Goal: Information Seeking & Learning: Learn about a topic

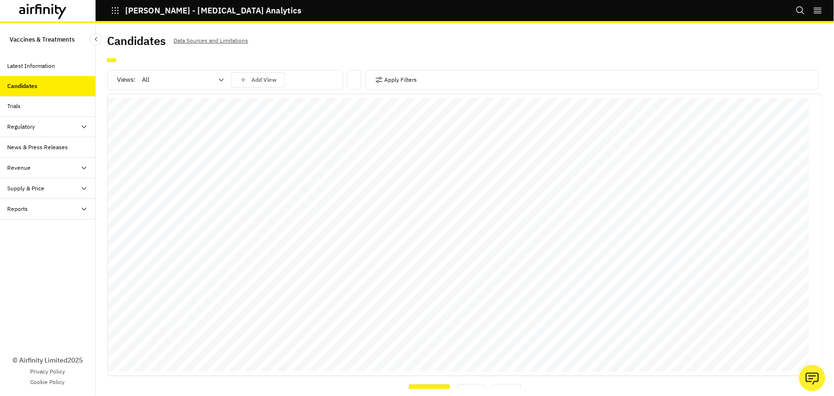
scroll to position [130, 0]
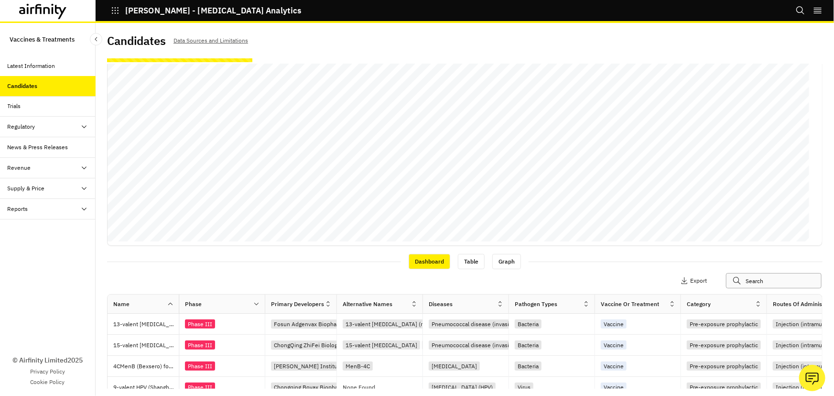
click at [769, 284] on input "text" at bounding box center [774, 280] width 96 height 15
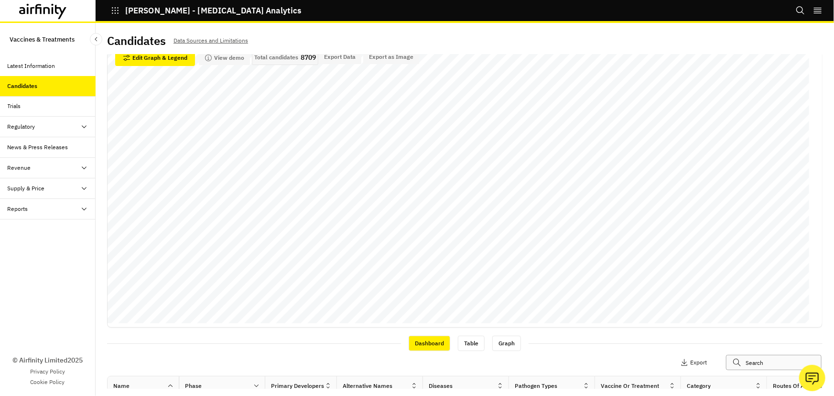
scroll to position [0, 0]
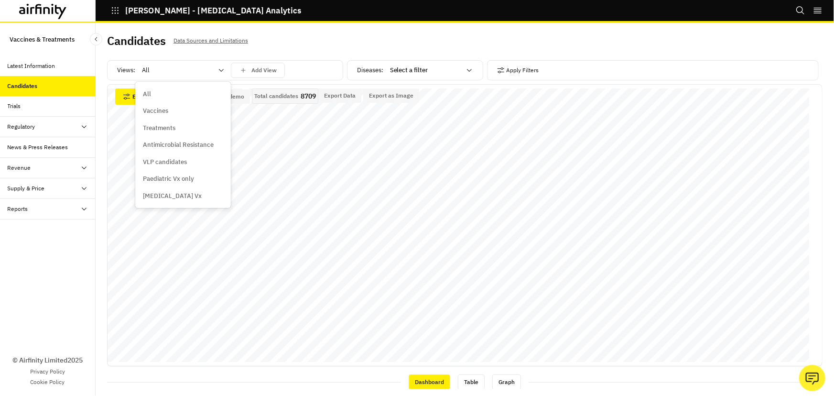
click at [189, 72] on div at bounding box center [177, 70] width 71 height 11
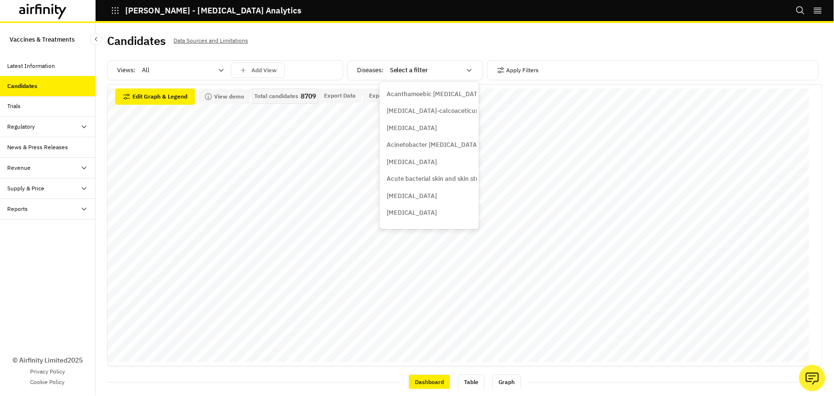
click at [400, 71] on div at bounding box center [425, 70] width 71 height 11
type input "diff"
click at [415, 95] on p "Clostridioides [MEDICAL_DATA]" at bounding box center [432, 94] width 90 height 10
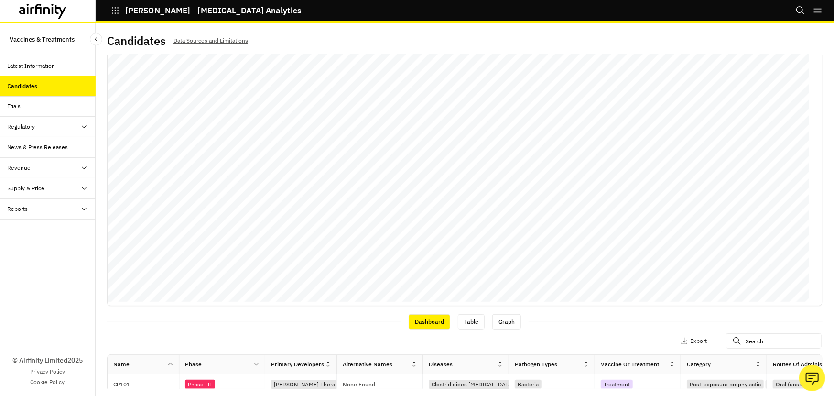
scroll to position [130, 0]
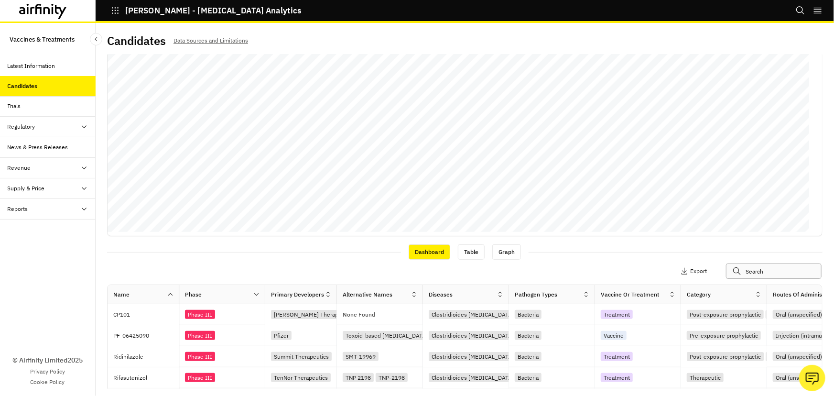
click at [737, 264] on input "text" at bounding box center [774, 270] width 96 height 15
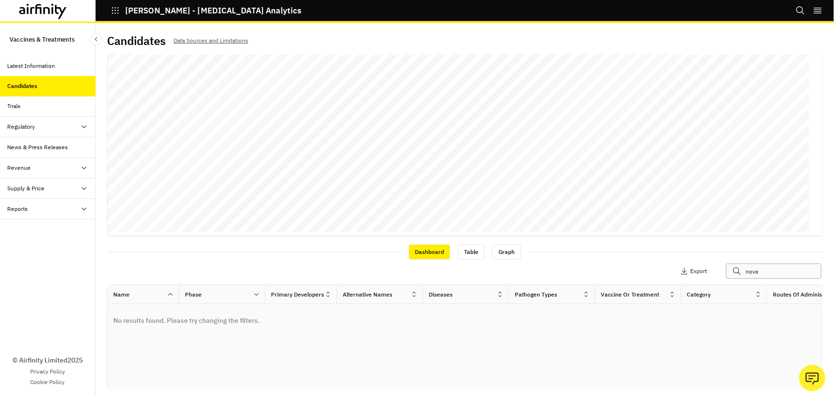
type input "nova"
click at [64, 210] on div "Reports" at bounding box center [52, 209] width 88 height 9
click at [64, 230] on div "Reports" at bounding box center [55, 229] width 80 height 9
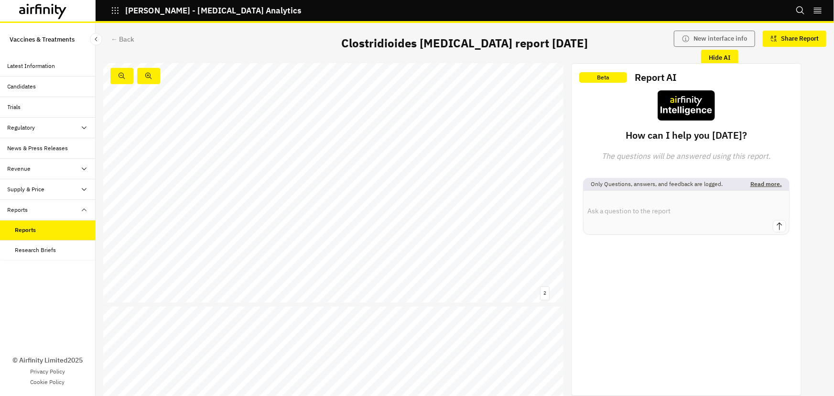
scroll to position [260, 0]
click at [377, 153] on div "Contents Summary Epidemiology → CDI incidence and mortality in the G7 Treatment…" at bounding box center [333, 195] width 460 height 258
click at [374, 149] on link at bounding box center [408, 149] width 136 height 7
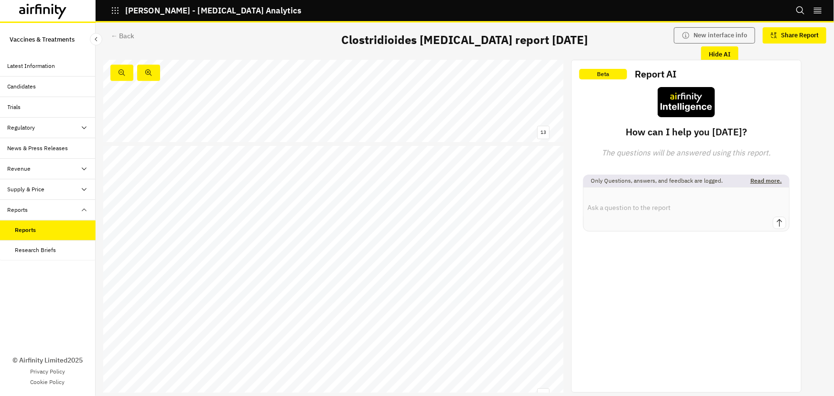
scroll to position [3369, 0]
click at [279, 238] on div "14 Limitations: Publicly available information VE303 remains the most likely pr…" at bounding box center [333, 231] width 460 height 258
click at [373, 146] on link at bounding box center [408, 145] width 136 height 7
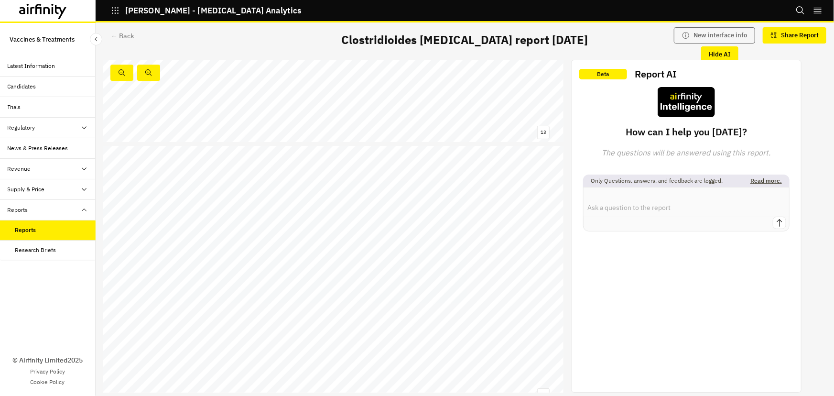
click at [66, 83] on div "Candidates" at bounding box center [52, 86] width 88 height 9
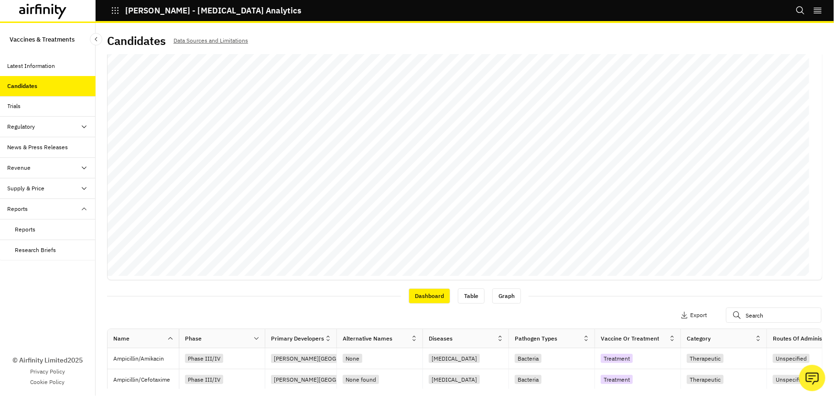
scroll to position [86, 0]
click at [732, 316] on div at bounding box center [781, 314] width 111 height 15
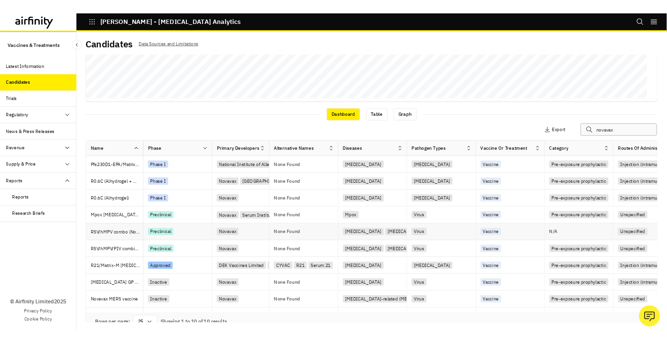
scroll to position [264, 0]
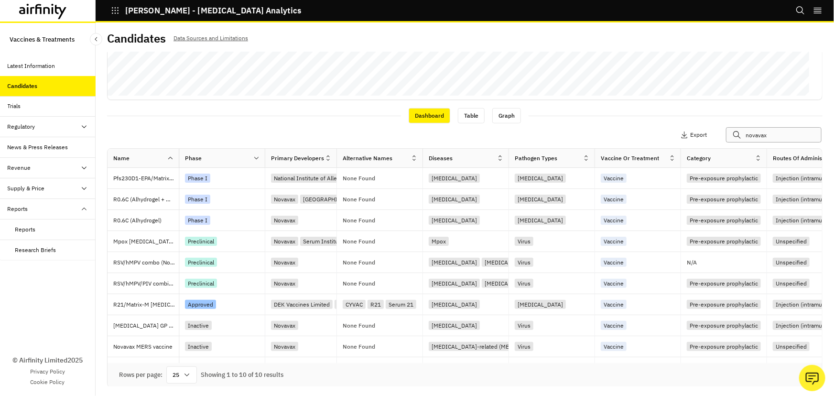
click at [747, 131] on input "novavax" at bounding box center [774, 134] width 96 height 15
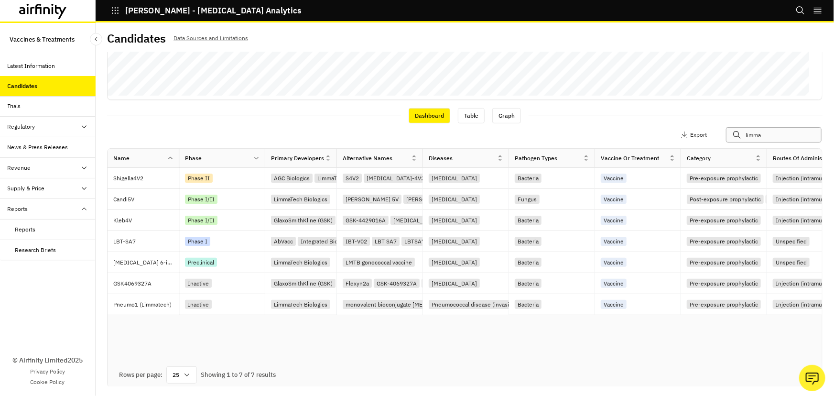
type input "limma"
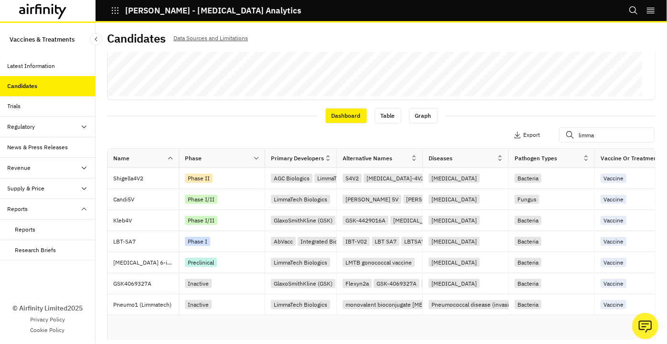
click at [32, 231] on div "Reports" at bounding box center [25, 229] width 21 height 9
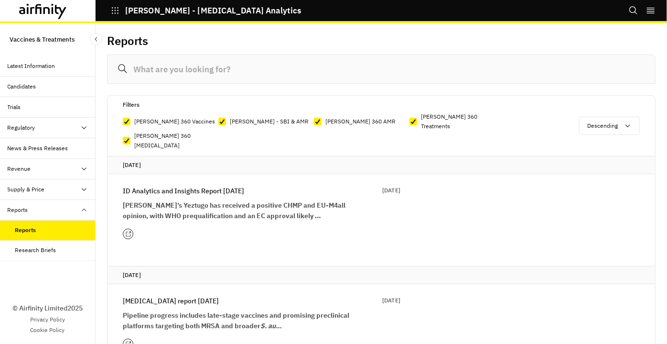
click at [168, 117] on p "[PERSON_NAME] 360 Vaccines" at bounding box center [174, 122] width 81 height 10
click at [123, 121] on input "[PERSON_NAME] 360 Vaccines" at bounding box center [122, 121] width 0 height 0
checkbox input "false"
click at [241, 118] on p "[PERSON_NAME] - SBI & AMR" at bounding box center [269, 122] width 79 height 10
click at [218, 121] on input "[PERSON_NAME] - SBI & AMR" at bounding box center [218, 121] width 0 height 0
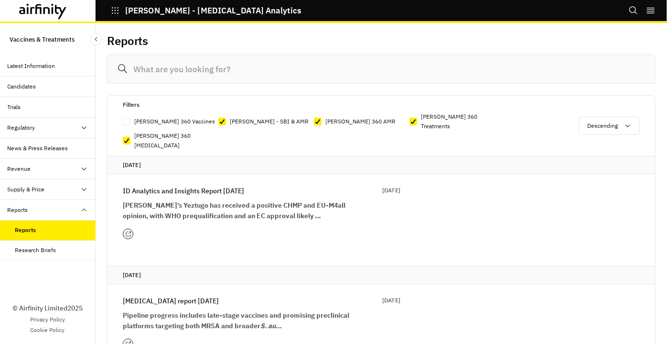
checkbox input "false"
drag, startPoint x: 326, startPoint y: 117, endPoint x: 331, endPoint y: 117, distance: 5.3
click at [326, 117] on p "[PERSON_NAME] 360 AMR" at bounding box center [360, 122] width 70 height 10
click at [314, 121] on input "[PERSON_NAME] 360 AMR" at bounding box center [313, 121] width 0 height 0
checkbox input "false"
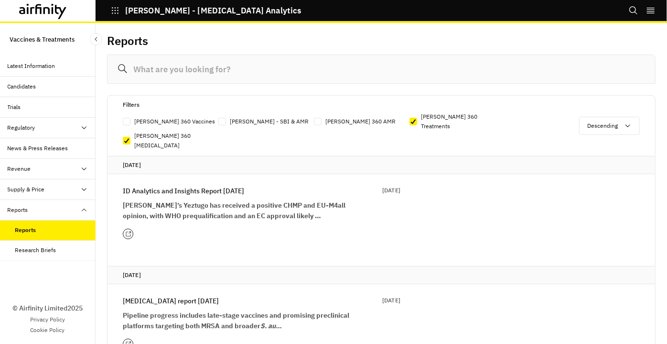
click at [461, 117] on p "[PERSON_NAME] 360 Treatments" at bounding box center [463, 121] width 84 height 19
click at [409, 121] on input "[PERSON_NAME] 360 Treatments" at bounding box center [409, 121] width 0 height 0
checkbox input "false"
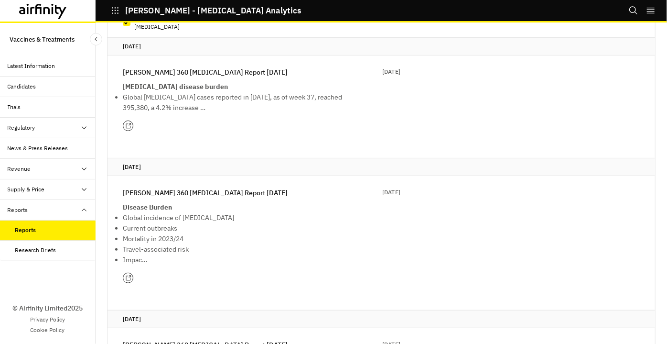
scroll to position [6, 0]
